Goal: Task Accomplishment & Management: Complete application form

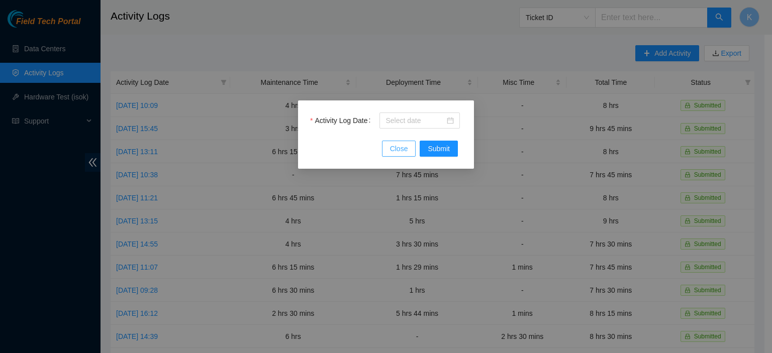
click at [406, 152] on span "Close" at bounding box center [399, 148] width 18 height 11
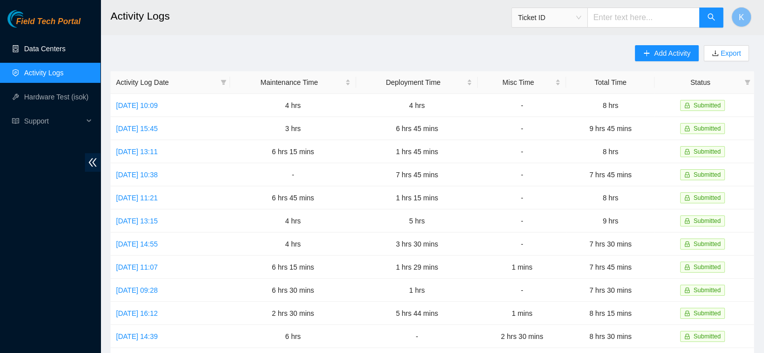
click at [43, 46] on link "Data Centers" at bounding box center [44, 49] width 41 height 8
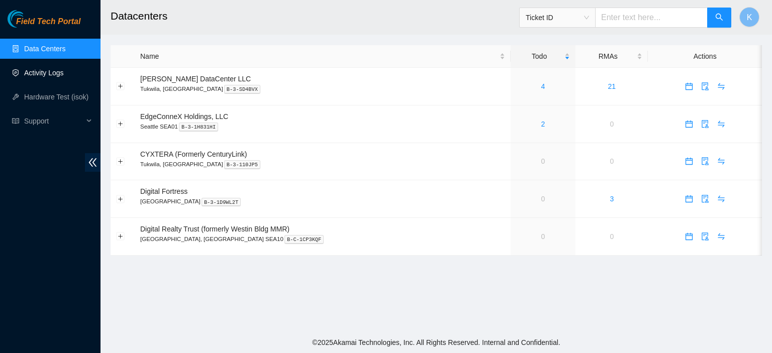
click at [48, 77] on link "Activity Logs" at bounding box center [44, 73] width 40 height 8
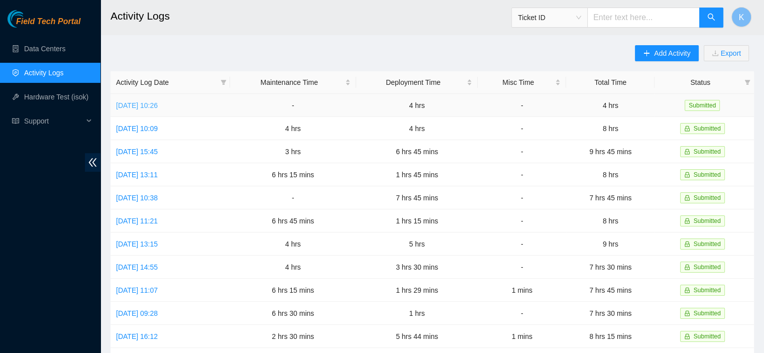
click at [158, 104] on link "Mon, 08 Sep 2025 10:26" at bounding box center [137, 106] width 42 height 8
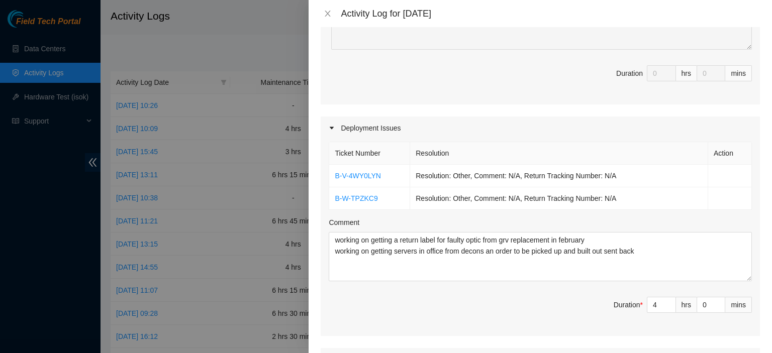
scroll to position [267, 0]
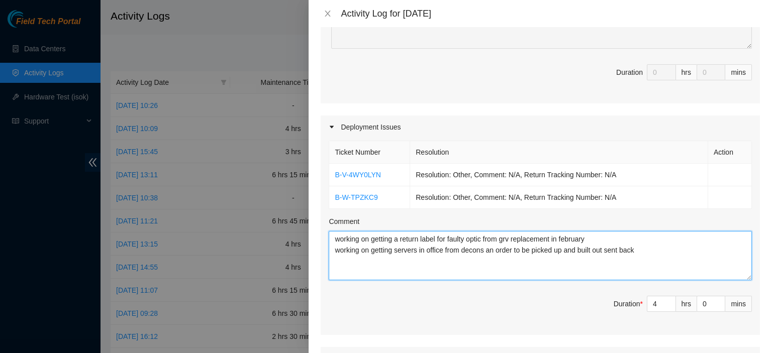
click at [657, 235] on textarea "working on getting a return label for faulty optic from grv replacement in febr…" at bounding box center [540, 255] width 423 height 49
type textarea "working on getting a return label for faulty optic from grv replacement in febr…"
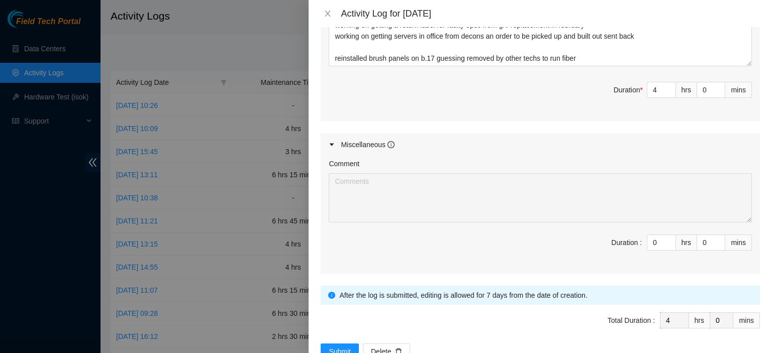
scroll to position [494, 0]
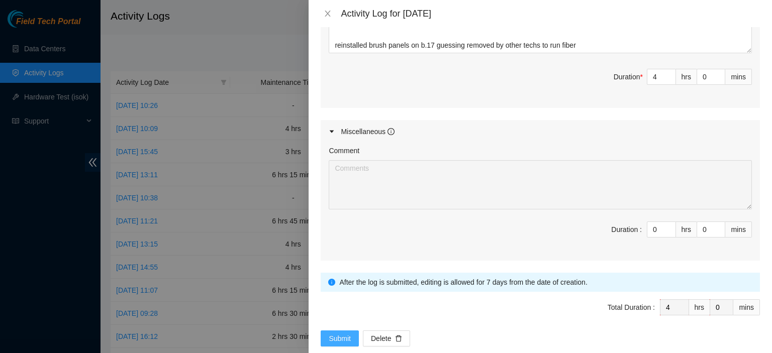
click at [337, 333] on span "Submit" at bounding box center [340, 338] width 22 height 11
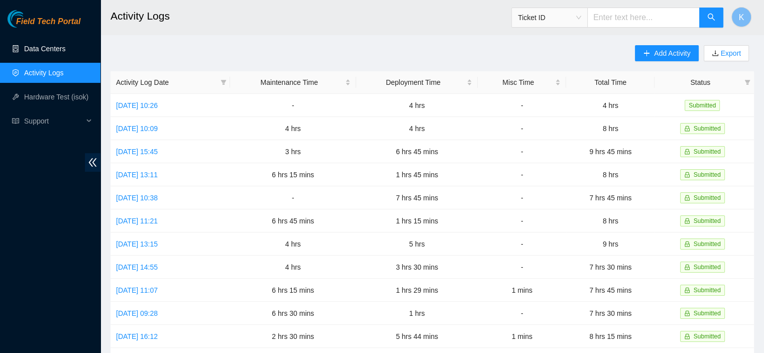
click at [58, 45] on link "Data Centers" at bounding box center [44, 49] width 41 height 8
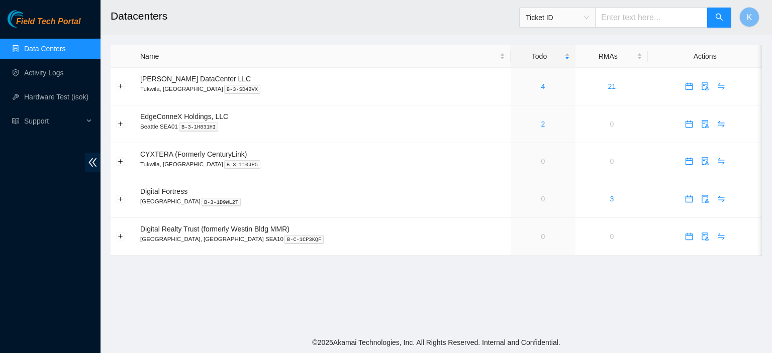
click at [301, 9] on h2 "Datacenters" at bounding box center [374, 16] width 526 height 32
